Goal: Task Accomplishment & Management: Use online tool/utility

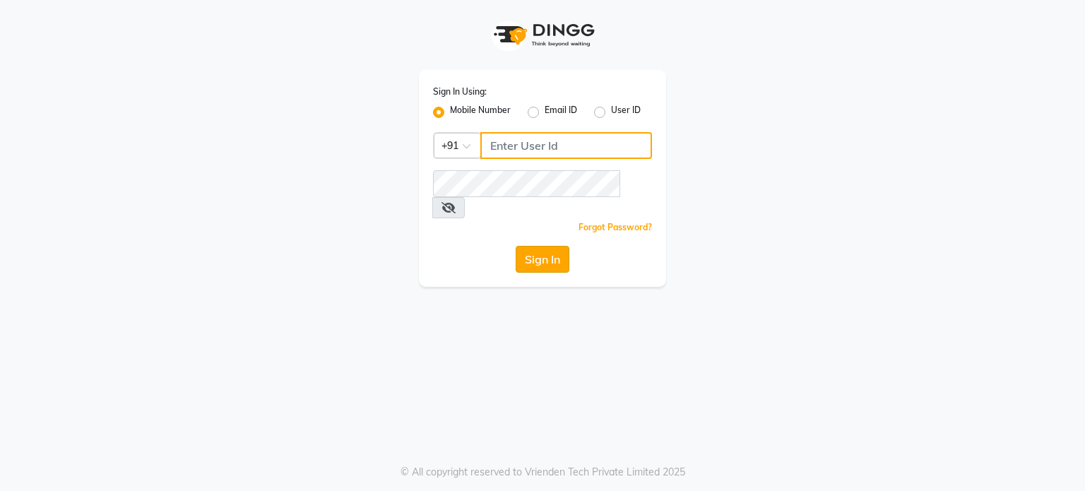
type input "9604315867"
click at [551, 246] on button "Sign In" at bounding box center [543, 259] width 54 height 27
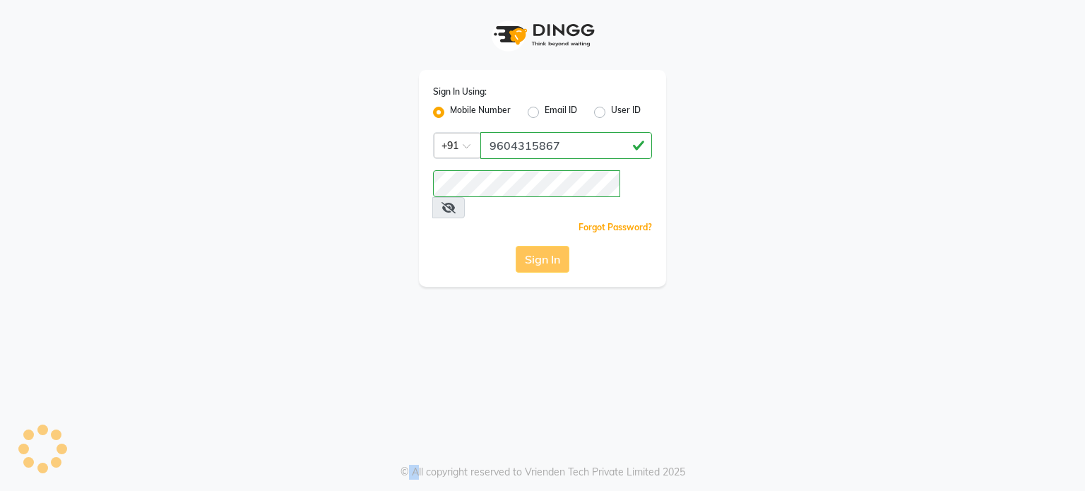
click at [551, 246] on div "Sign In" at bounding box center [542, 259] width 219 height 27
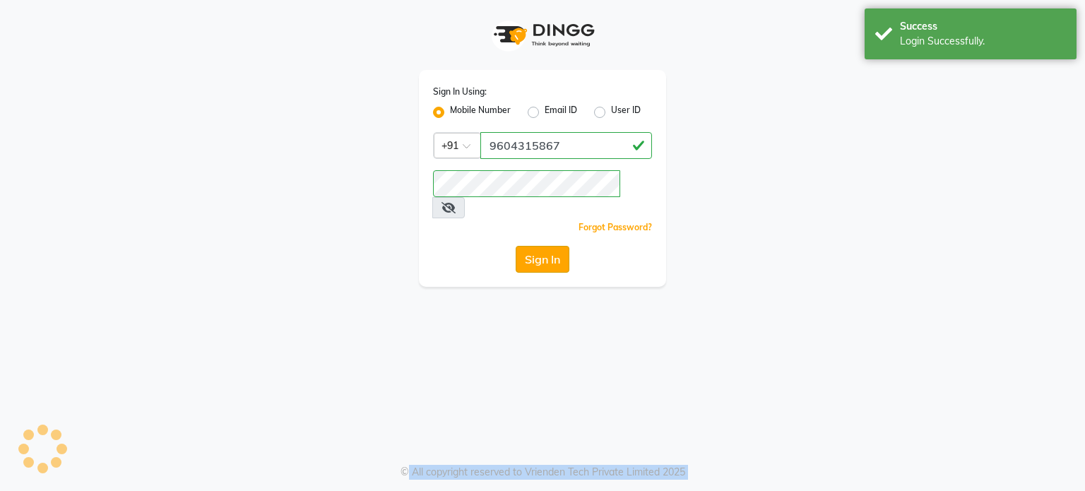
click at [551, 246] on div "Sign In" at bounding box center [542, 259] width 219 height 27
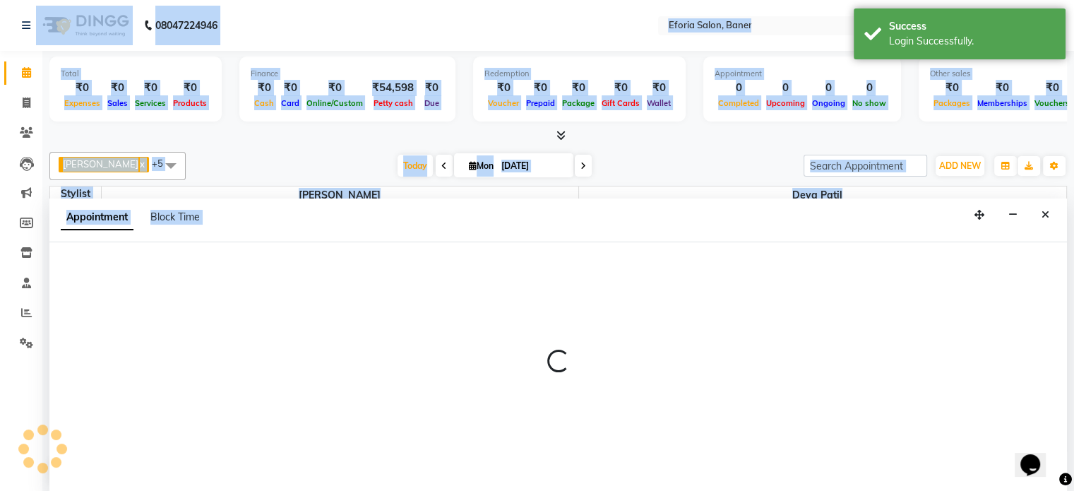
select select "79823"
select select "tentative"
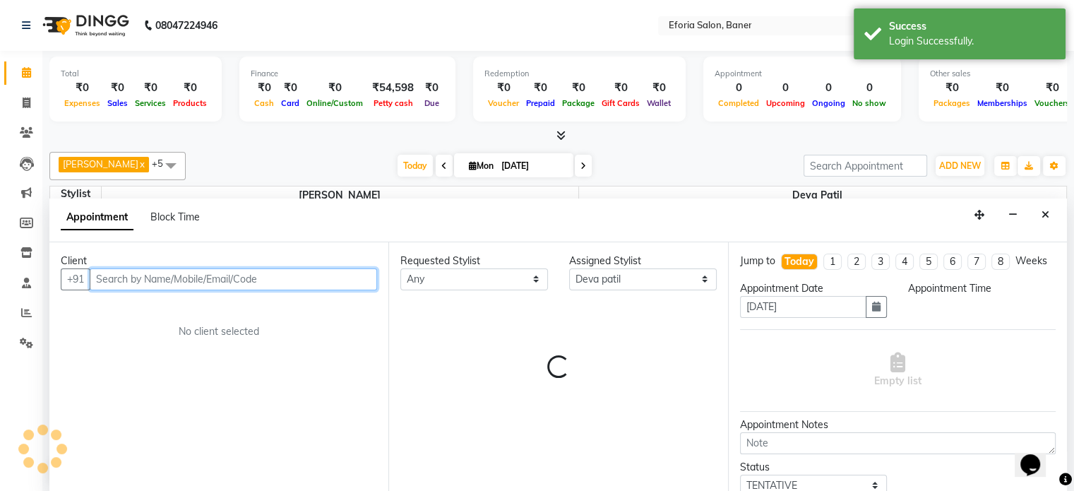
select select "645"
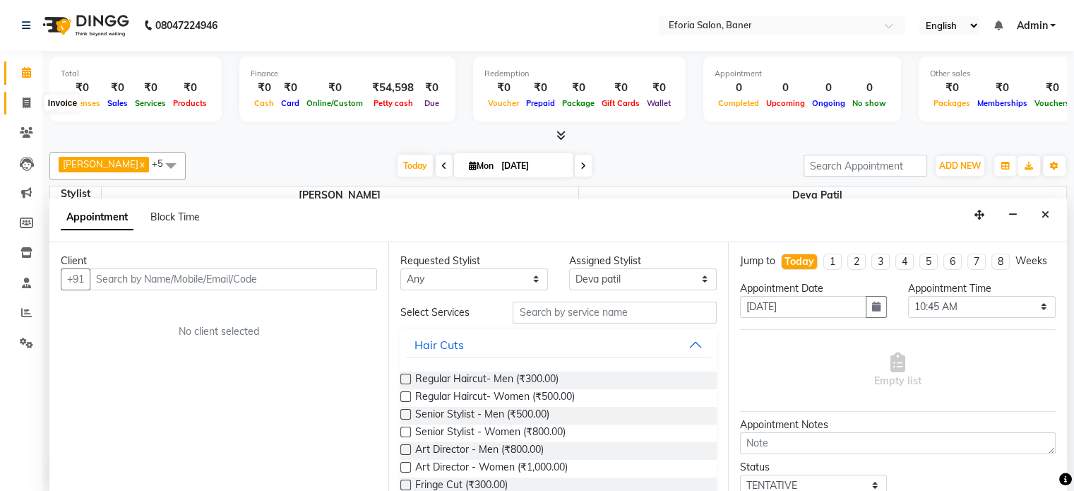
click at [31, 95] on span at bounding box center [26, 103] width 25 height 16
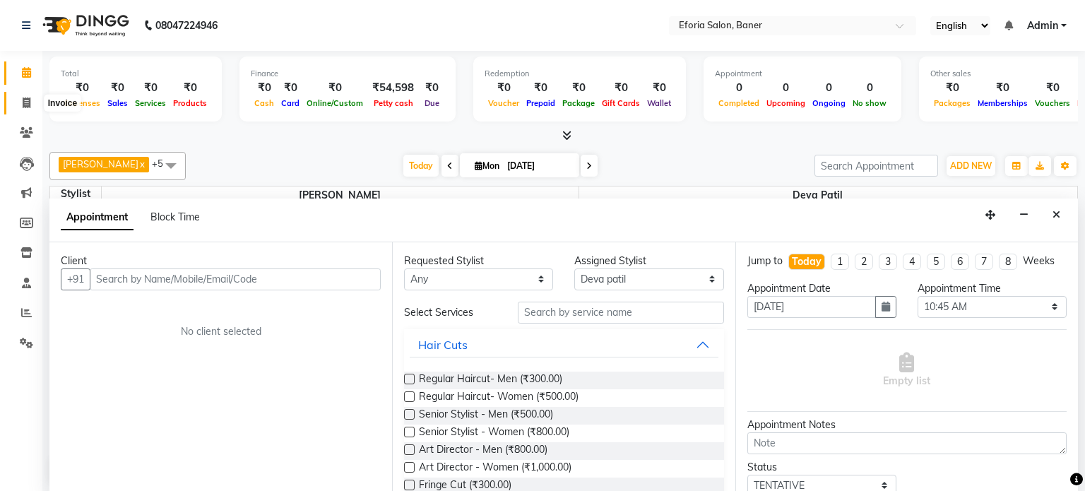
select select "service"
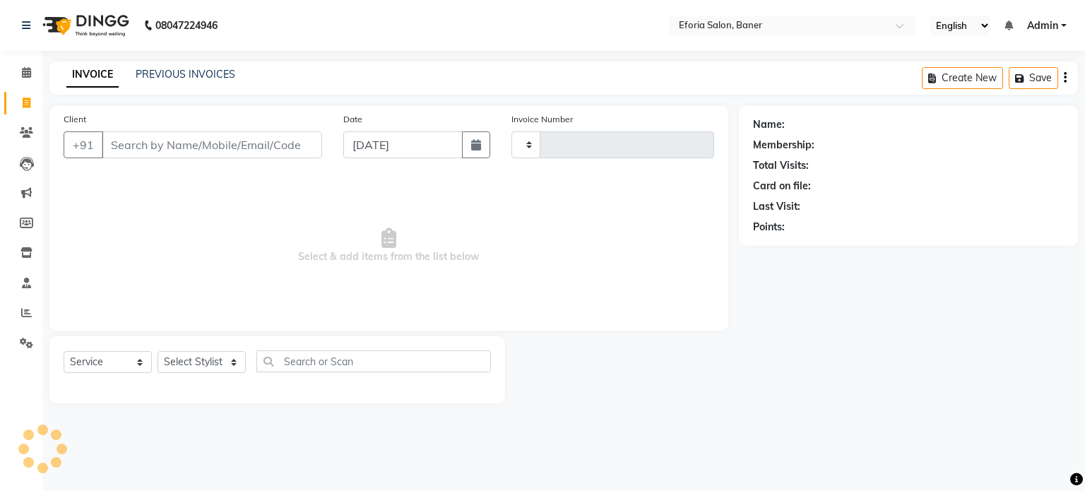
type input "0796"
select select "608"
click at [28, 73] on icon at bounding box center [26, 72] width 9 height 11
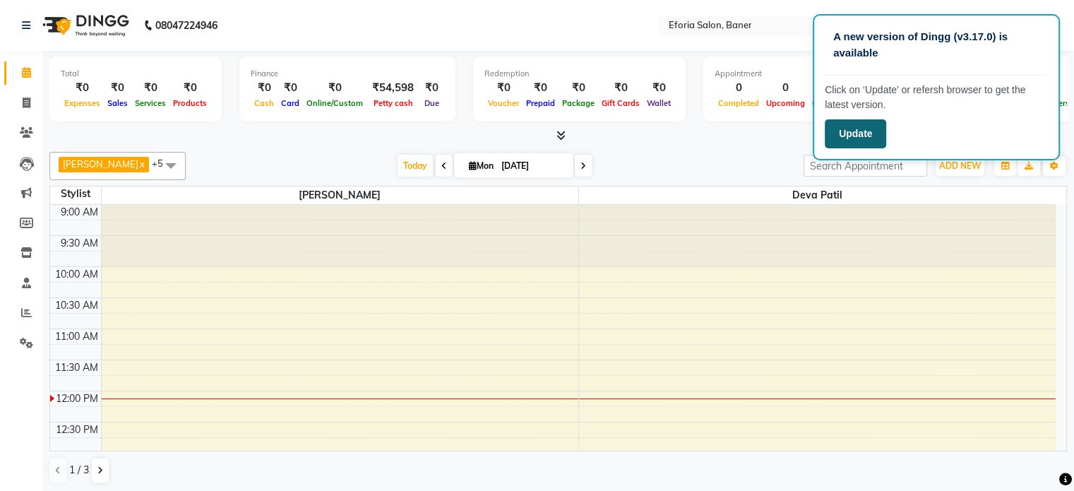
click at [859, 141] on button "Update" at bounding box center [855, 133] width 61 height 29
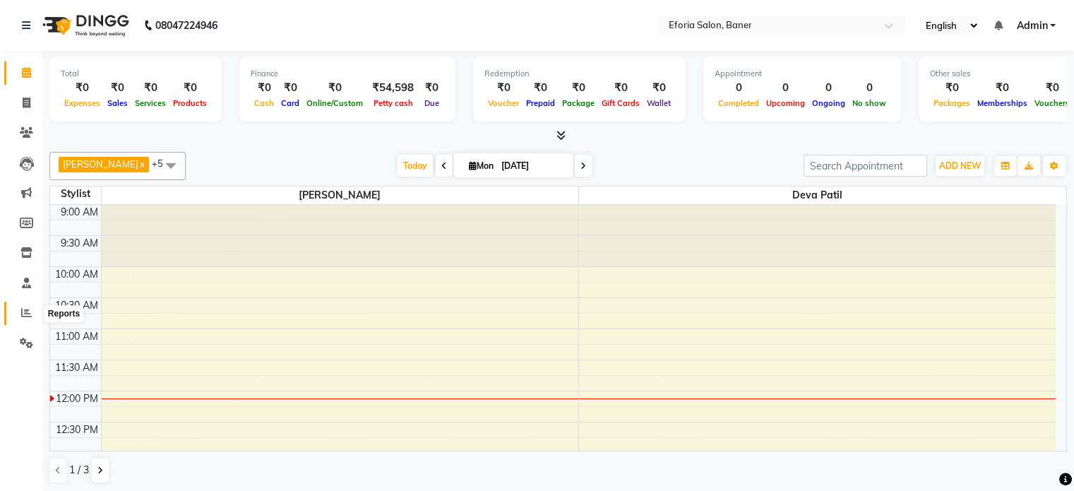
click at [28, 309] on icon at bounding box center [26, 312] width 11 height 11
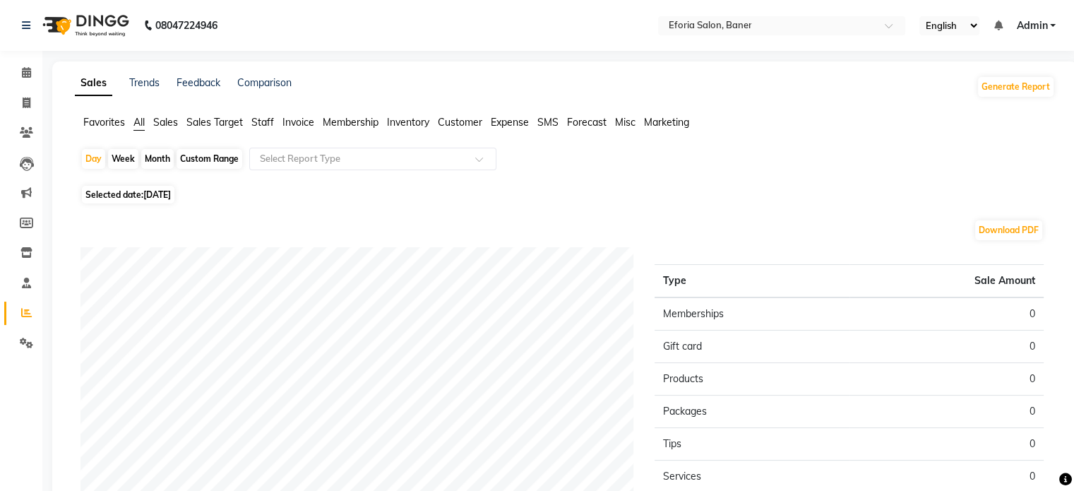
click at [208, 158] on div "Custom Range" at bounding box center [210, 159] width 66 height 20
select select "9"
select select "2025"
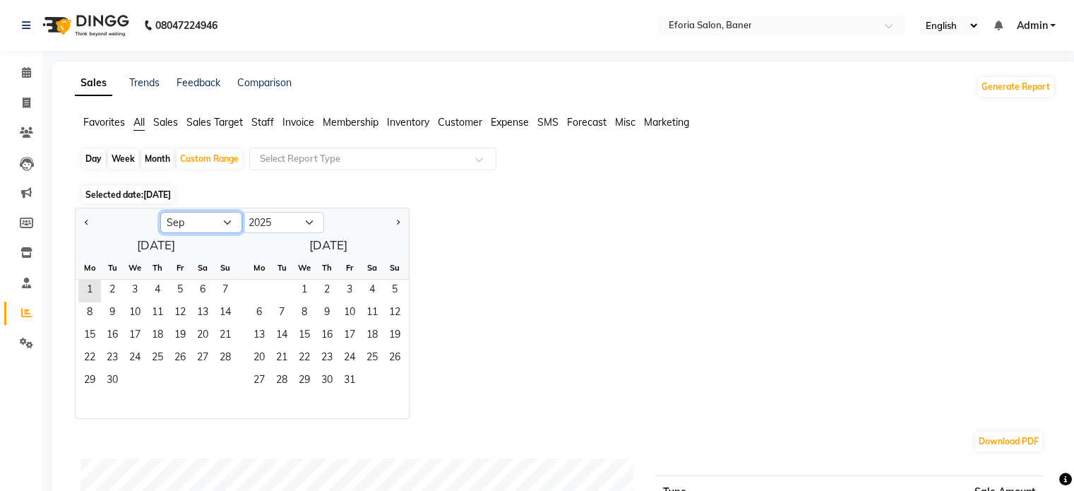
click at [225, 220] on select "Jan Feb Mar Apr May Jun [DATE] Aug Sep Oct Nov Dec" at bounding box center [201, 222] width 82 height 21
select select "8"
click at [160, 212] on select "Jan Feb Mar Apr May Jun [DATE] Aug Sep Oct Nov Dec" at bounding box center [201, 222] width 82 height 21
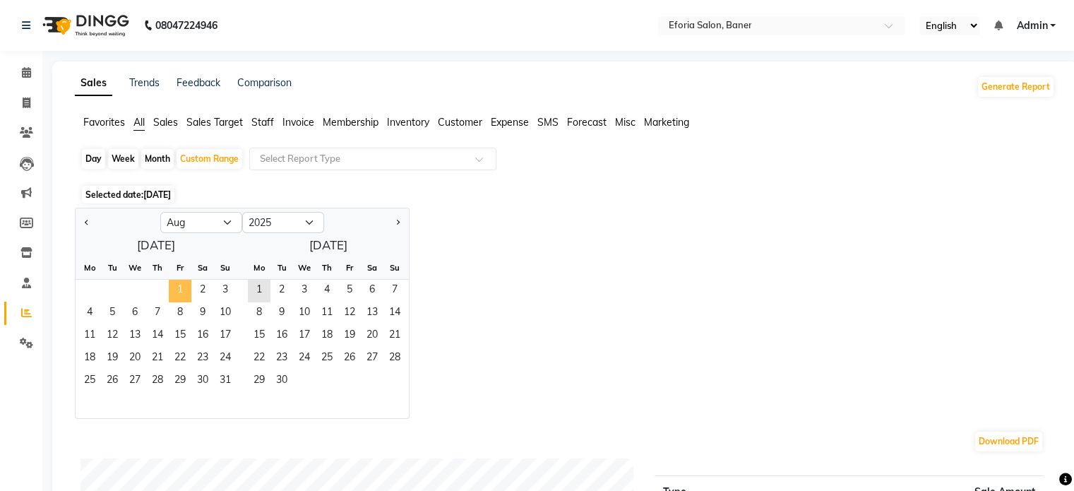
click at [178, 288] on span "1" at bounding box center [180, 291] width 23 height 23
click at [226, 379] on span "31" at bounding box center [225, 381] width 23 height 23
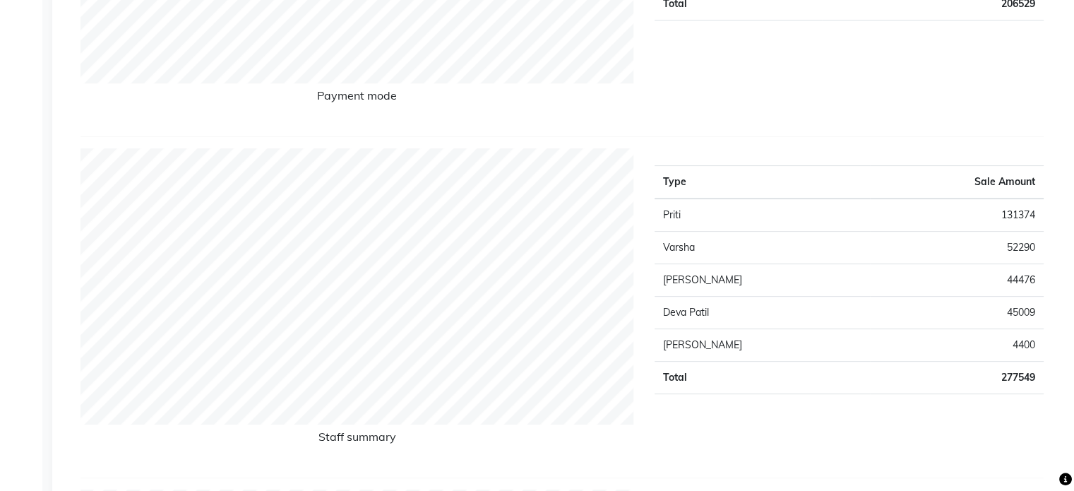
scroll to position [452, 0]
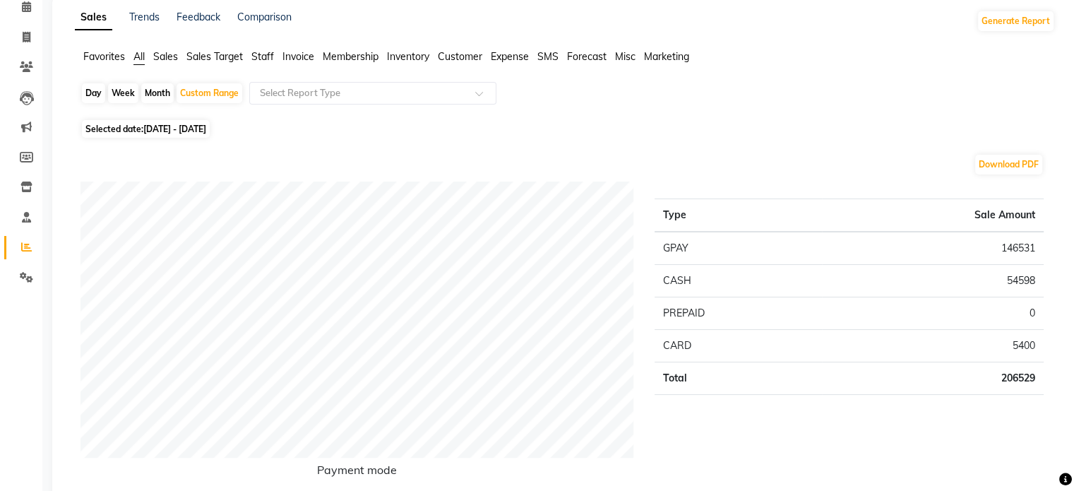
scroll to position [0, 0]
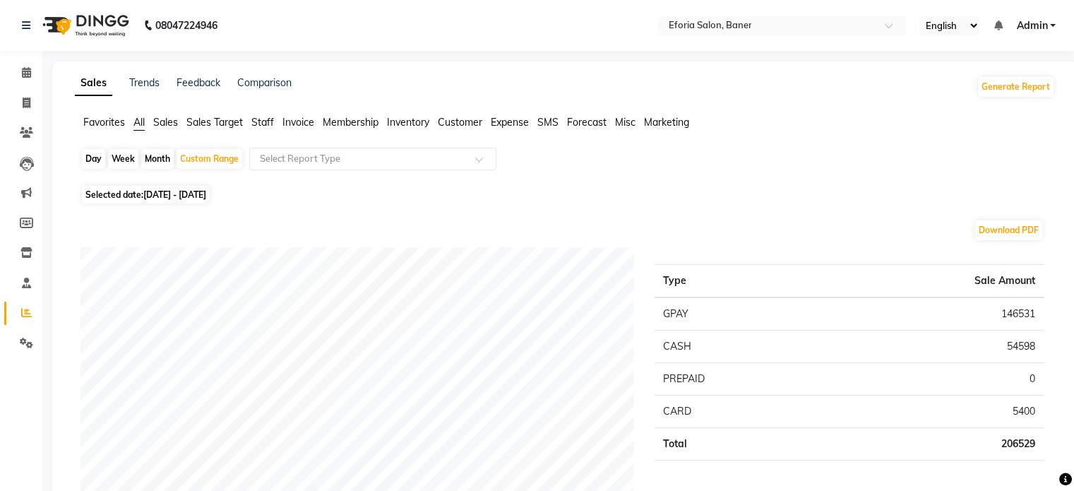
click at [155, 158] on div "Month" at bounding box center [157, 159] width 32 height 20
select select "8"
select select "2025"
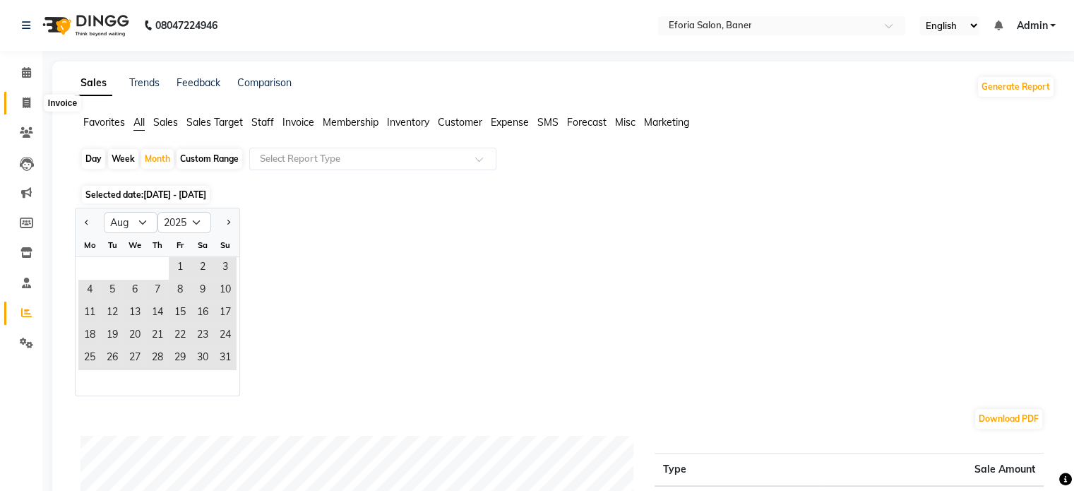
click at [29, 101] on icon at bounding box center [27, 102] width 8 height 11
select select "service"
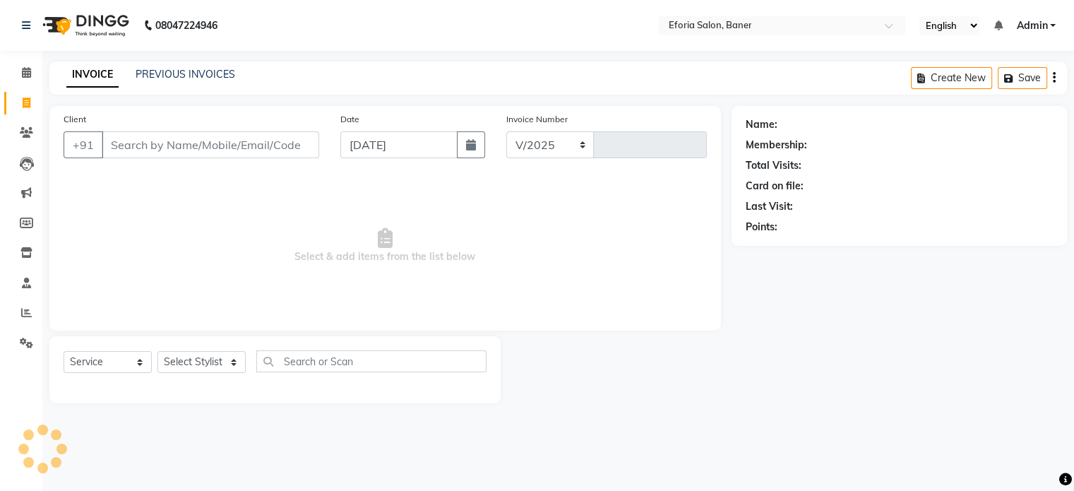
select select "608"
type input "0796"
